Goal: Information Seeking & Learning: Learn about a topic

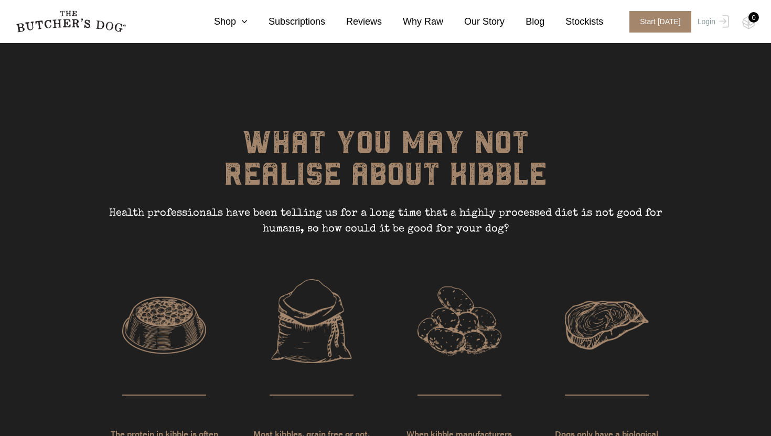
scroll to position [2331, 0]
click at [236, 22] on link "Shop" at bounding box center [220, 22] width 55 height 14
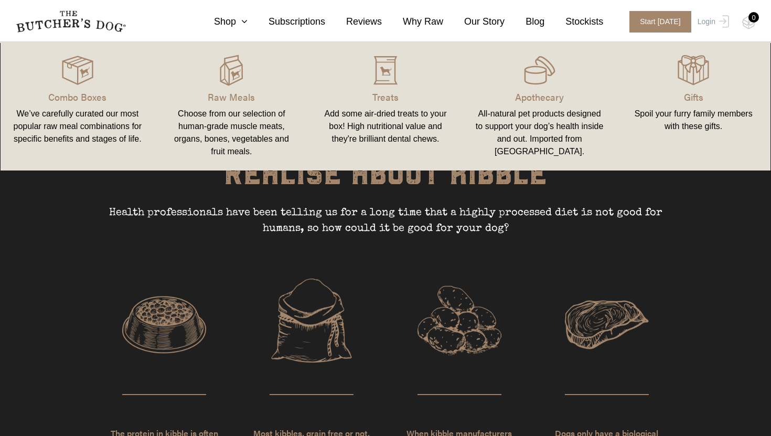
click at [508, 279] on div "When kibble manufacturers remove grains to produce a ‘healthier’ grain free pro…" at bounding box center [459, 407] width 140 height 257
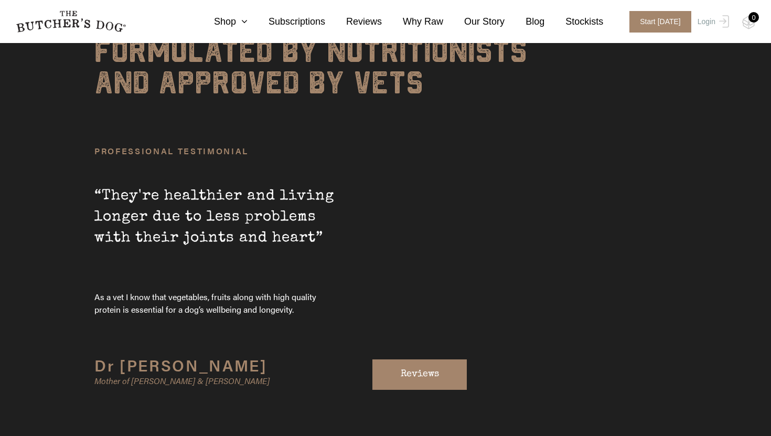
scroll to position [3492, 0]
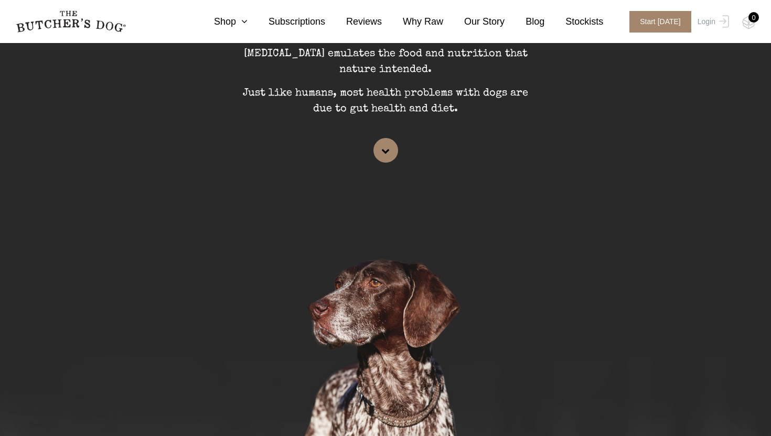
scroll to position [0, 0]
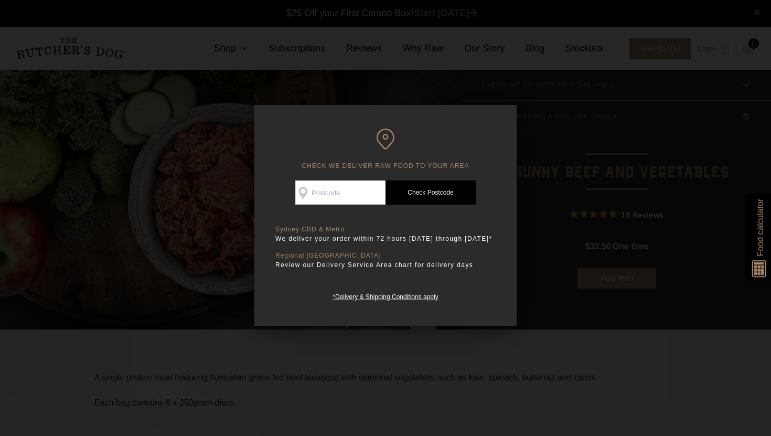
scroll to position [1, 0]
click at [503, 73] on div at bounding box center [385, 218] width 771 height 436
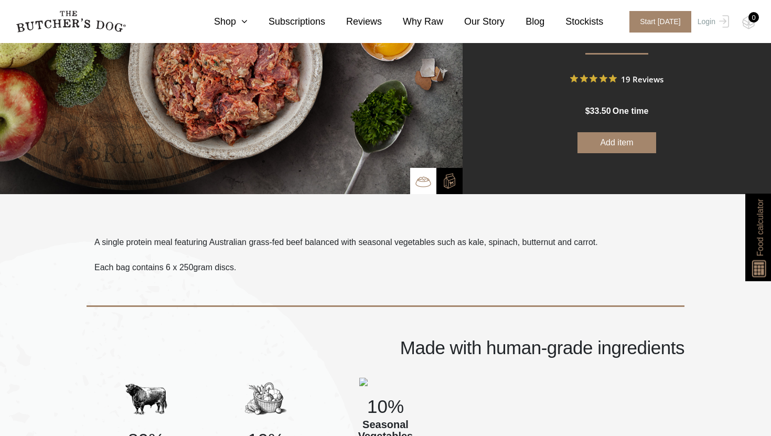
scroll to position [0, 0]
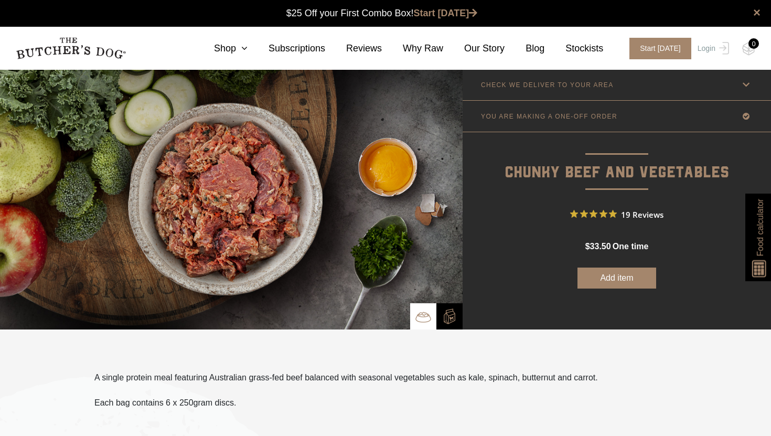
click at [600, 84] on p "CHECK WE DELIVER TO YOUR AREA" at bounding box center [547, 84] width 133 height 7
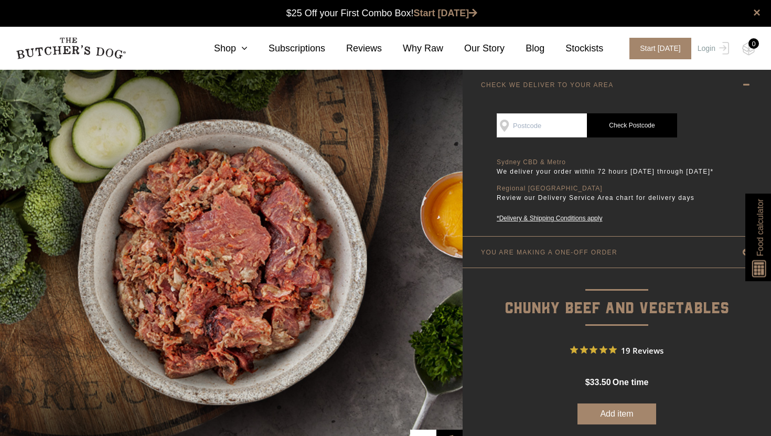
click at [596, 81] on p "CHECK WE DELIVER TO YOUR AREA" at bounding box center [547, 84] width 133 height 7
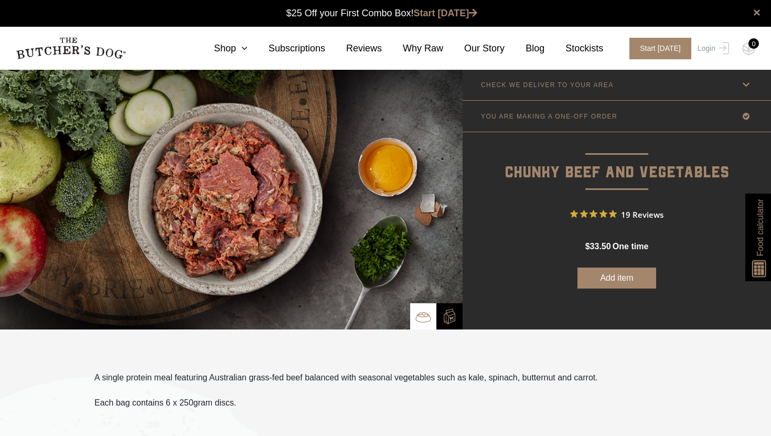
click at [529, 119] on p "YOU ARE MAKING A ONE-OFF ORDER" at bounding box center [549, 116] width 136 height 7
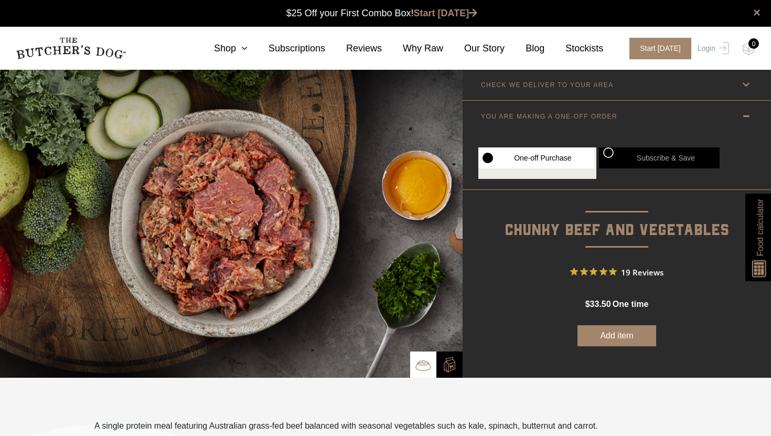
click at [610, 151] on label "Subscribe & Save" at bounding box center [659, 157] width 121 height 21
radio input "true"
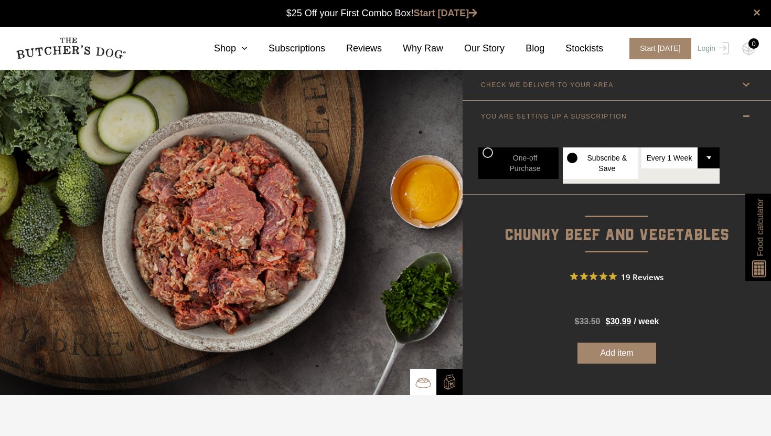
click at [704, 166] on select "Every 1 Week Every 2 Weeks Every 3 Weeks Every 4 Weeks Every 5 Weeks Every 6 We…" at bounding box center [681, 157] width 79 height 21
select select "6_week"
click at [642, 147] on select "Every 1 Week Every 2 Weeks Every 3 Weeks Every 4 Weeks Every 5 Weeks Every 6 We…" at bounding box center [681, 157] width 79 height 21
radio input "true"
click at [709, 159] on select "Every 1 Week Every 2 Weeks Every 3 Weeks Every 4 Weeks Every 5 Weeks Every 6 We…" at bounding box center [681, 157] width 79 height 21
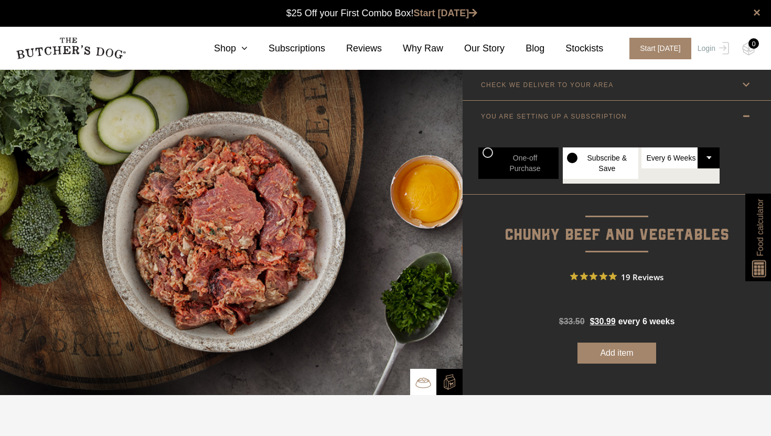
select select "1_week"
click at [642, 147] on select "Every 1 Week Every 2 Weeks Every 3 Weeks Every 4 Weeks Every 5 Weeks Every 6 We…" at bounding box center [681, 157] width 79 height 21
radio input "true"
click at [642, 120] on link "YOU ARE SETTING UP A SUBSCRIPTION" at bounding box center [617, 116] width 308 height 31
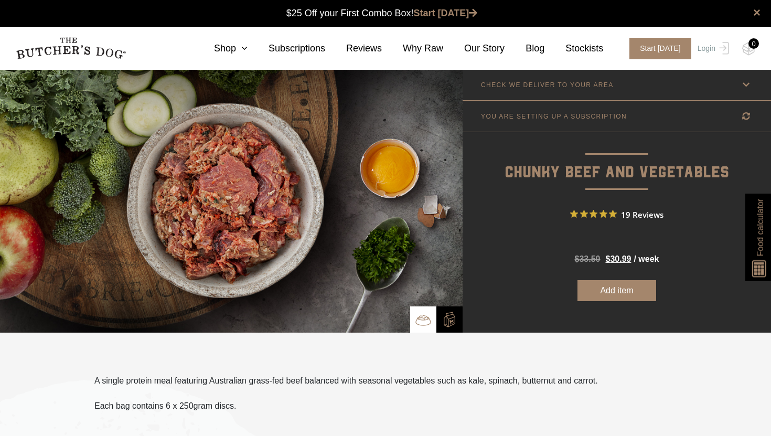
click at [754, 122] on link "YOU ARE SETTING UP A SUBSCRIPTION" at bounding box center [617, 116] width 308 height 31
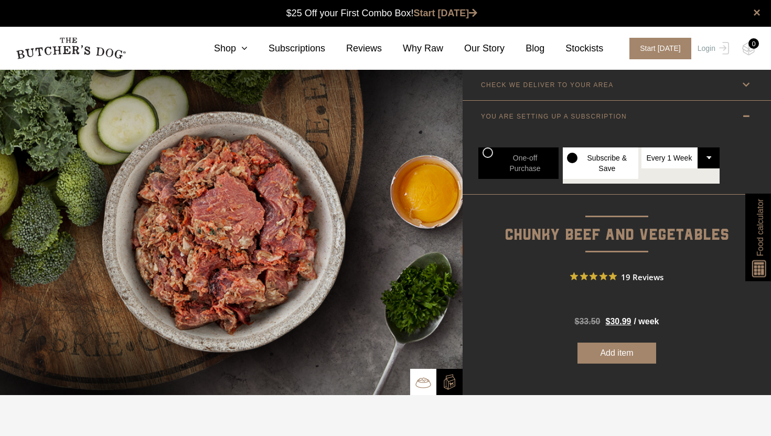
click at [488, 152] on label "One-off Purchase" at bounding box center [518, 162] width 80 height 31
radio input "true"
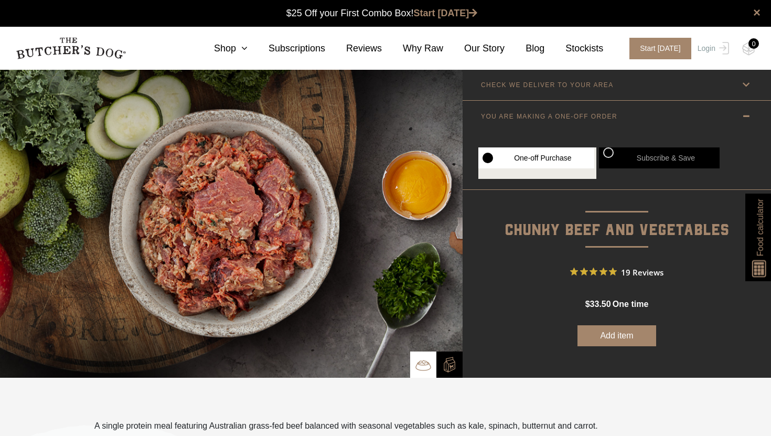
click at [576, 120] on p "YOU ARE MAKING A ONE-OFF ORDER" at bounding box center [549, 116] width 136 height 7
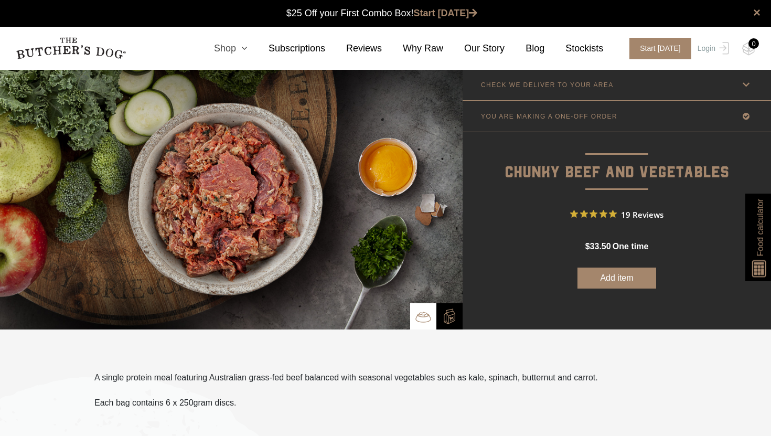
click at [233, 47] on link "Shop" at bounding box center [220, 48] width 55 height 14
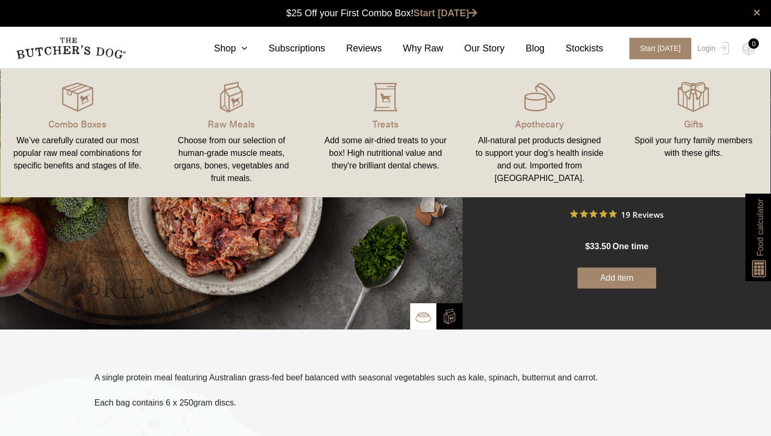
click at [103, 51] on img at bounding box center [71, 48] width 110 height 22
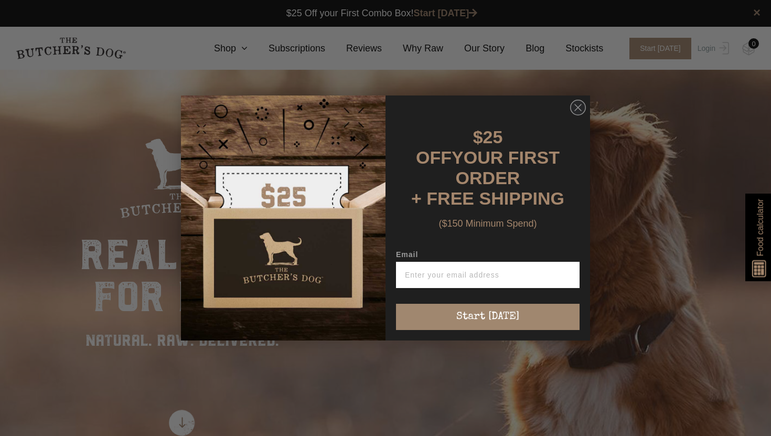
scroll to position [1, 0]
click at [572, 115] on circle "Close dialog" at bounding box center [578, 107] width 15 height 15
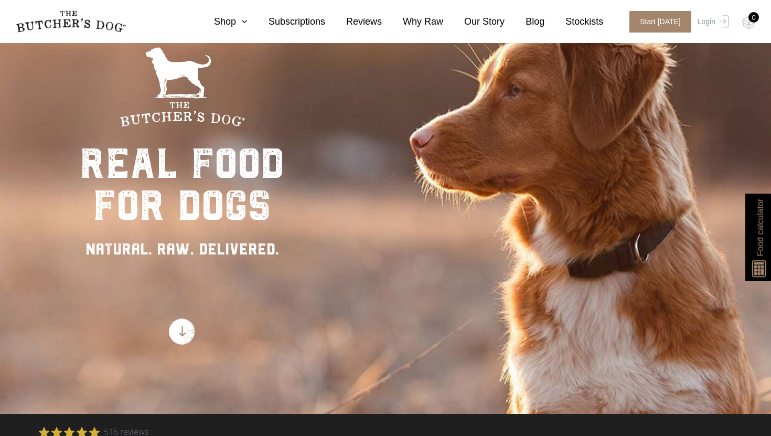
scroll to position [92, 0]
click at [758, 215] on span "Food calculator" at bounding box center [760, 227] width 13 height 57
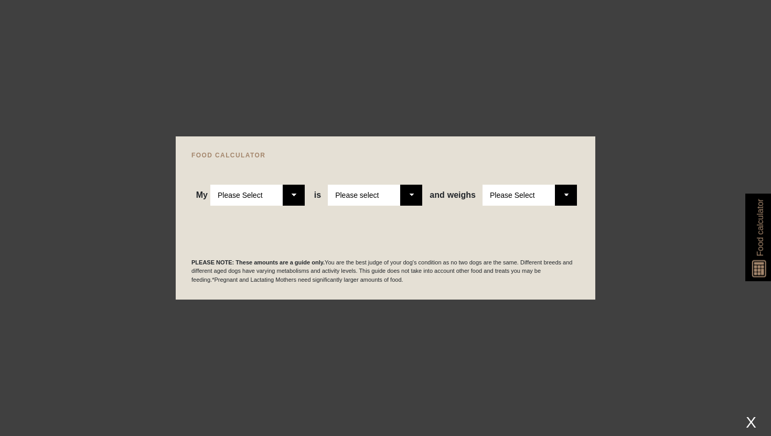
click at [282, 197] on select "Please Select Adult Dog Puppy" at bounding box center [257, 195] width 94 height 21
select select "puppy"
click at [210, 185] on select "Please Select Adult Dog Puppy" at bounding box center [257, 195] width 94 height 21
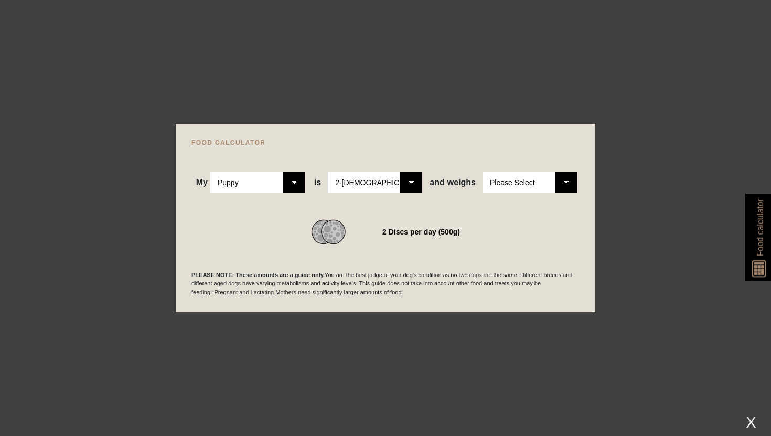
click at [391, 196] on div "WE RECOMMEND 2 Discs per day (500g)" at bounding box center [385, 218] width 388 height 51
click at [387, 189] on select "Please Select 2-4 months old 4-5 months old 6-8 months old 8-12 months old" at bounding box center [375, 182] width 94 height 21
click at [328, 172] on select "Please Select 2-4 months old 4-5 months old 6-8 months old 8-12 months old" at bounding box center [375, 182] width 94 height 21
click at [536, 177] on select "Please Select 1kg 2kg 3kg 4kg 5kg 6kg 7kg 8kg 9kg 10kg 11kg 12kg 13kg 14kg 15kg…" at bounding box center [530, 182] width 94 height 21
select select "30"
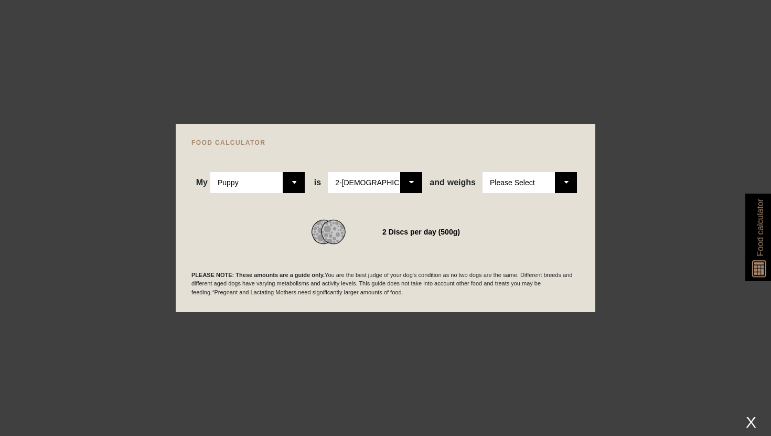
click at [483, 172] on select "Please Select 1kg 2kg 3kg 4kg 5kg 6kg 7kg 8kg 9kg 10kg 11kg 12kg 13kg 14kg 15kg…" at bounding box center [530, 182] width 94 height 21
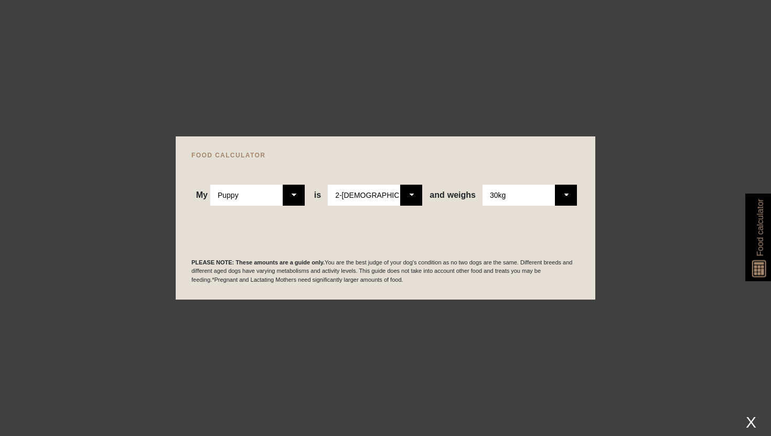
click at [442, 265] on p "PLEASE NOTE: These amounts are a guide only. You are the best judge of your dog…" at bounding box center [385, 271] width 388 height 26
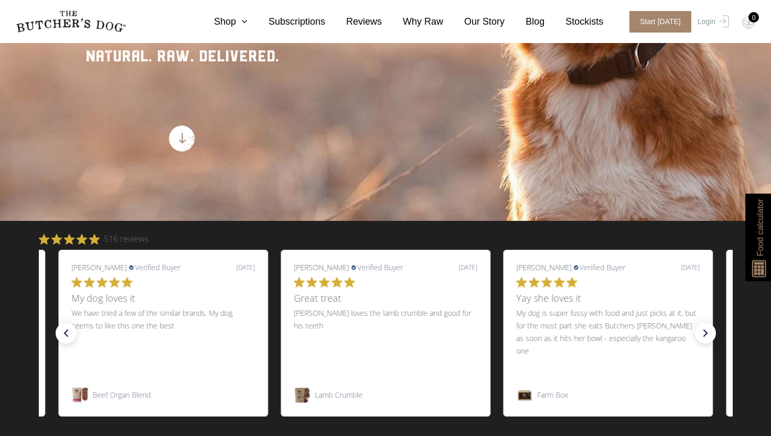
scroll to position [256, 0]
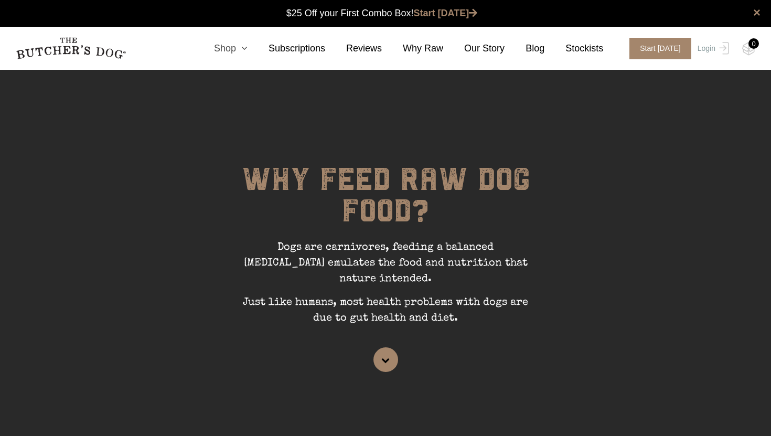
click at [248, 47] on icon at bounding box center [242, 48] width 12 height 9
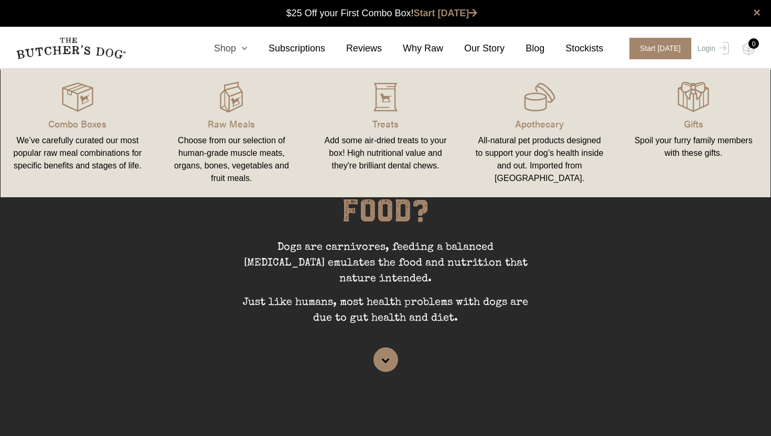
click at [247, 47] on icon at bounding box center [242, 48] width 12 height 9
